Goal: Navigation & Orientation: Find specific page/section

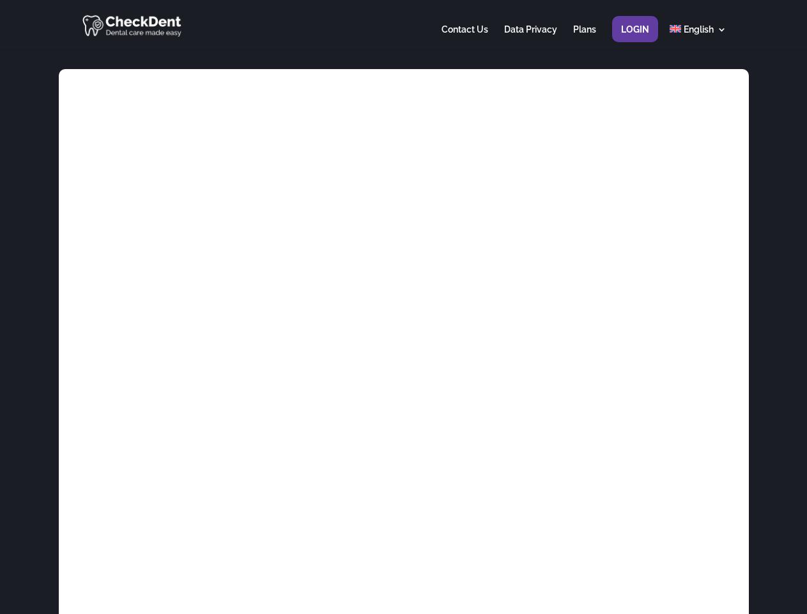
click at [403, 25] on div at bounding box center [404, 25] width 646 height 50
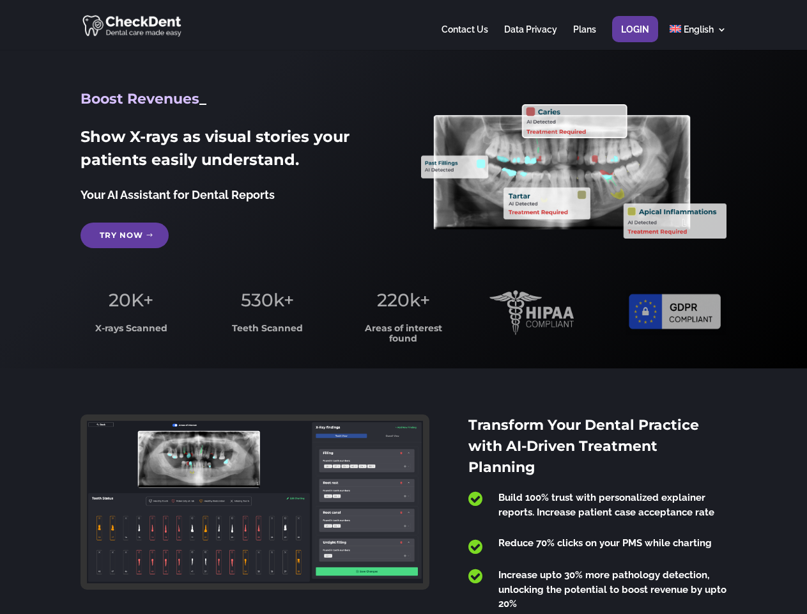
click at [403, 307] on span "220k+" at bounding box center [403, 300] width 53 height 22
click at [403, 25] on div at bounding box center [404, 25] width 646 height 50
